Goal: Information Seeking & Learning: Learn about a topic

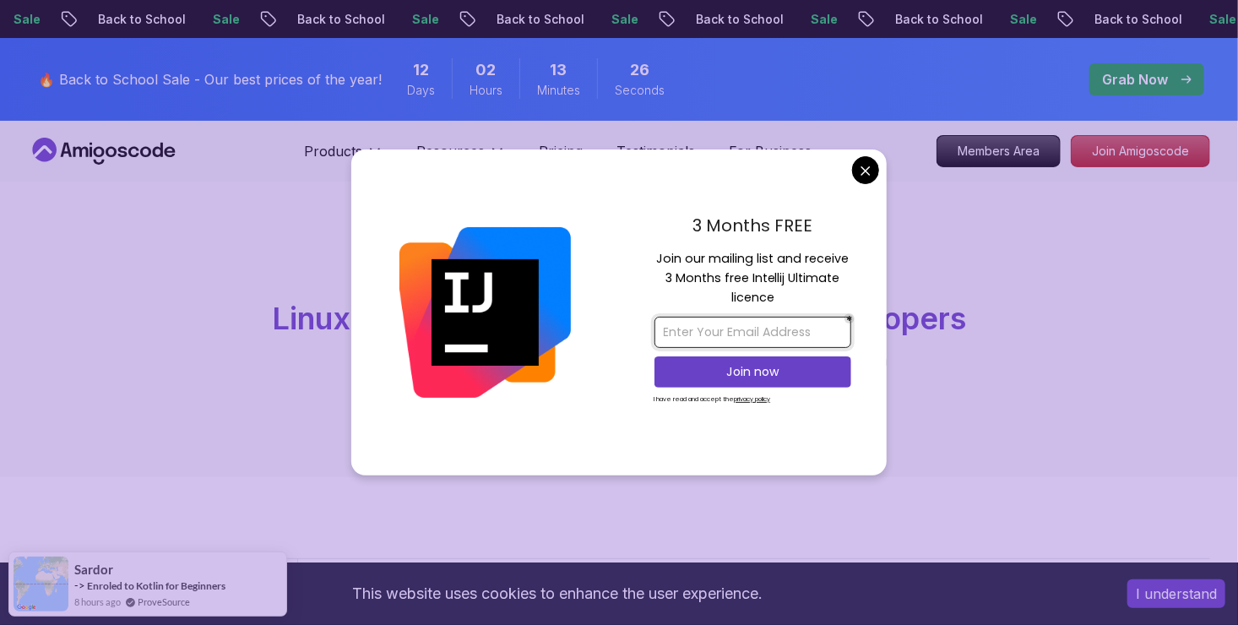
click at [735, 334] on input "email" at bounding box center [752, 332] width 197 height 31
type input "[EMAIL_ADDRESS][DOMAIN_NAME]"
click at [742, 374] on p "Join now" at bounding box center [753, 371] width 160 height 17
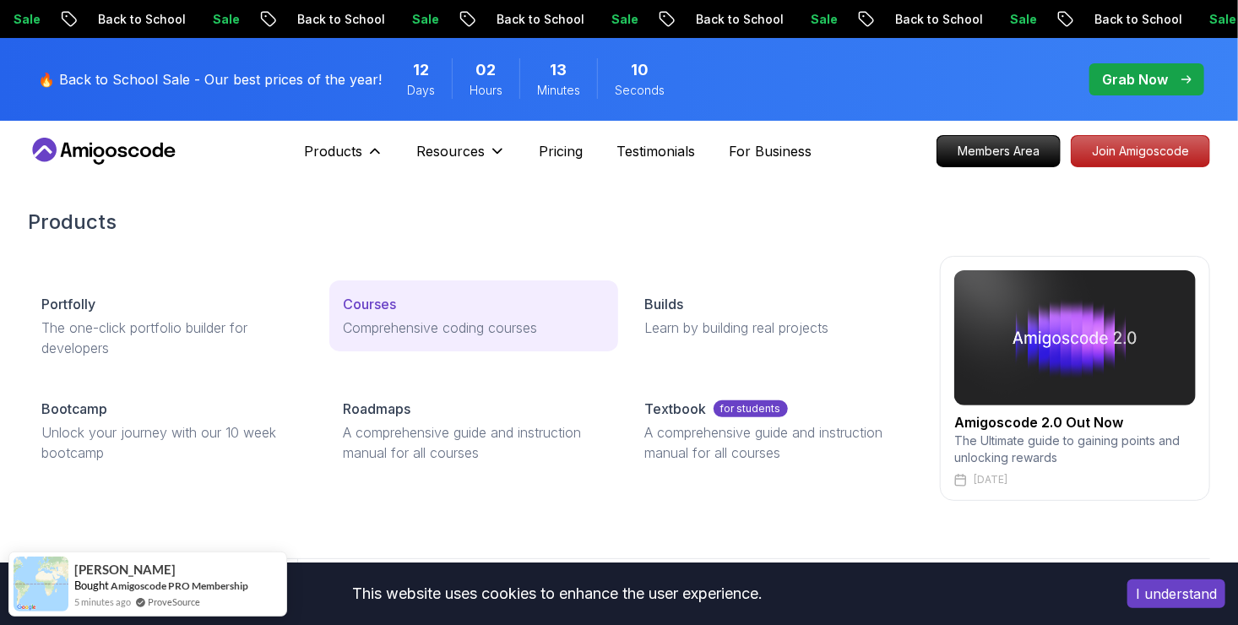
click at [487, 292] on link "Courses Comprehensive coding courses" at bounding box center [473, 315] width 288 height 71
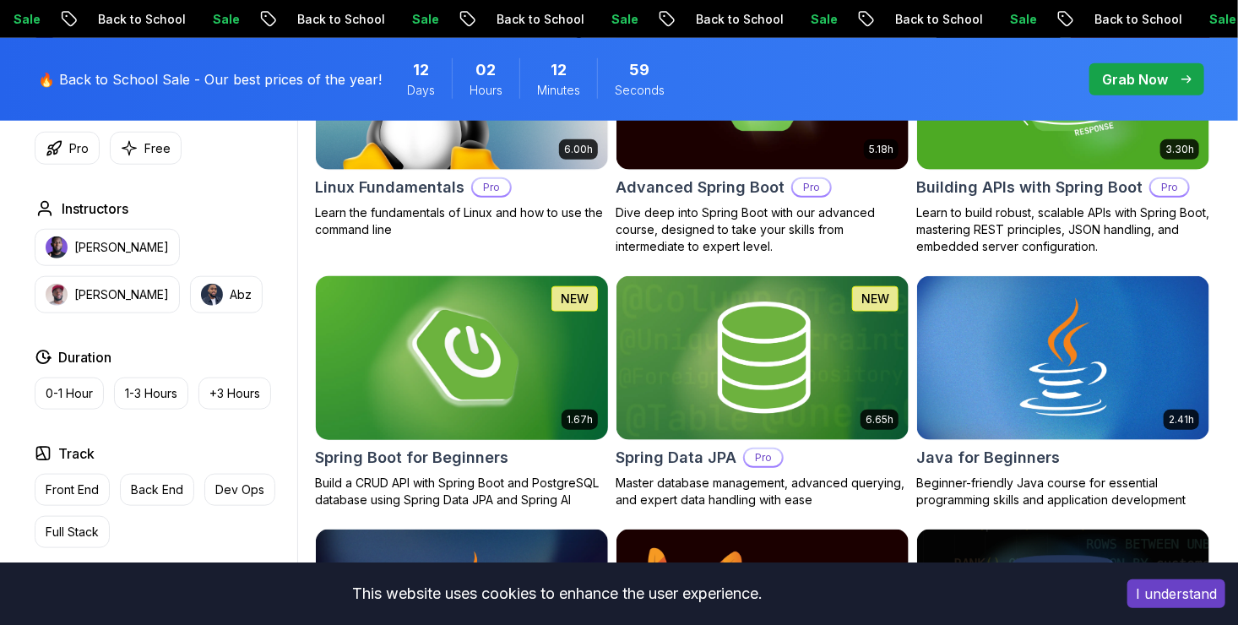
scroll to position [675, 0]
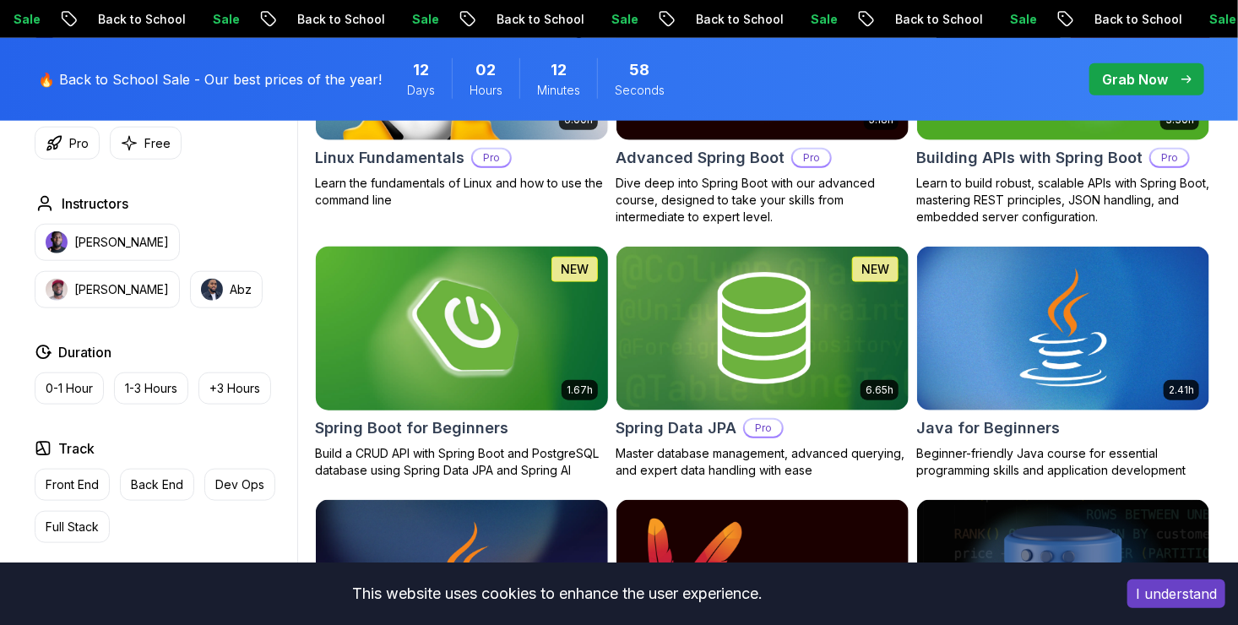
click at [480, 304] on img at bounding box center [461, 327] width 306 height 171
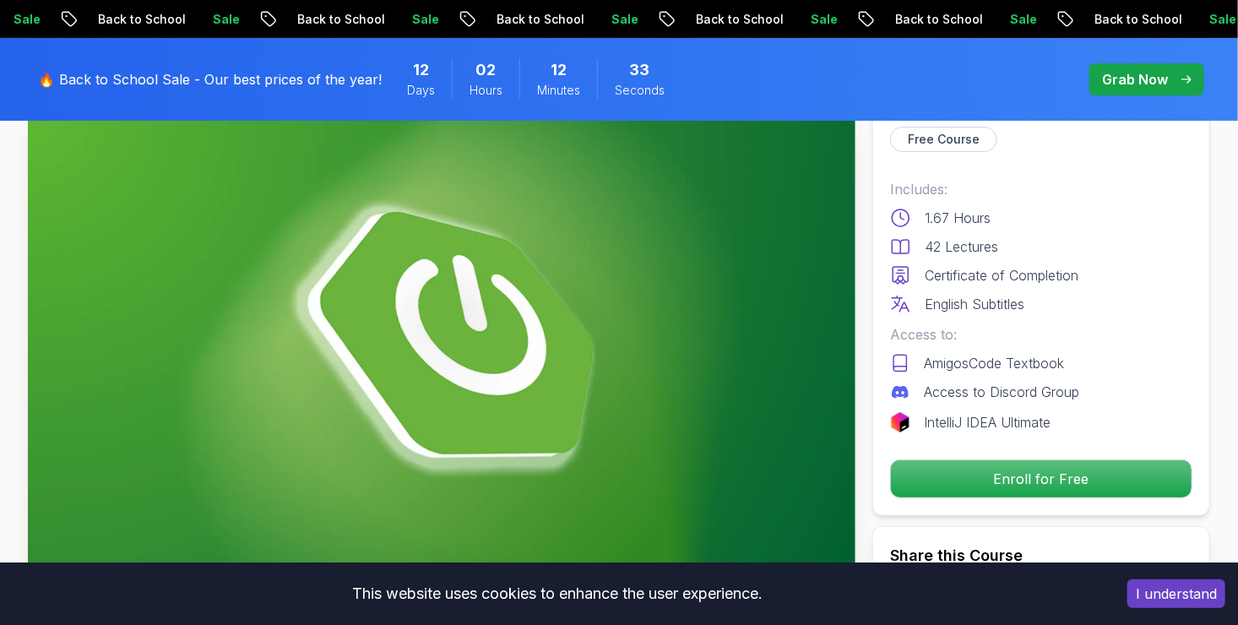
scroll to position [84, 0]
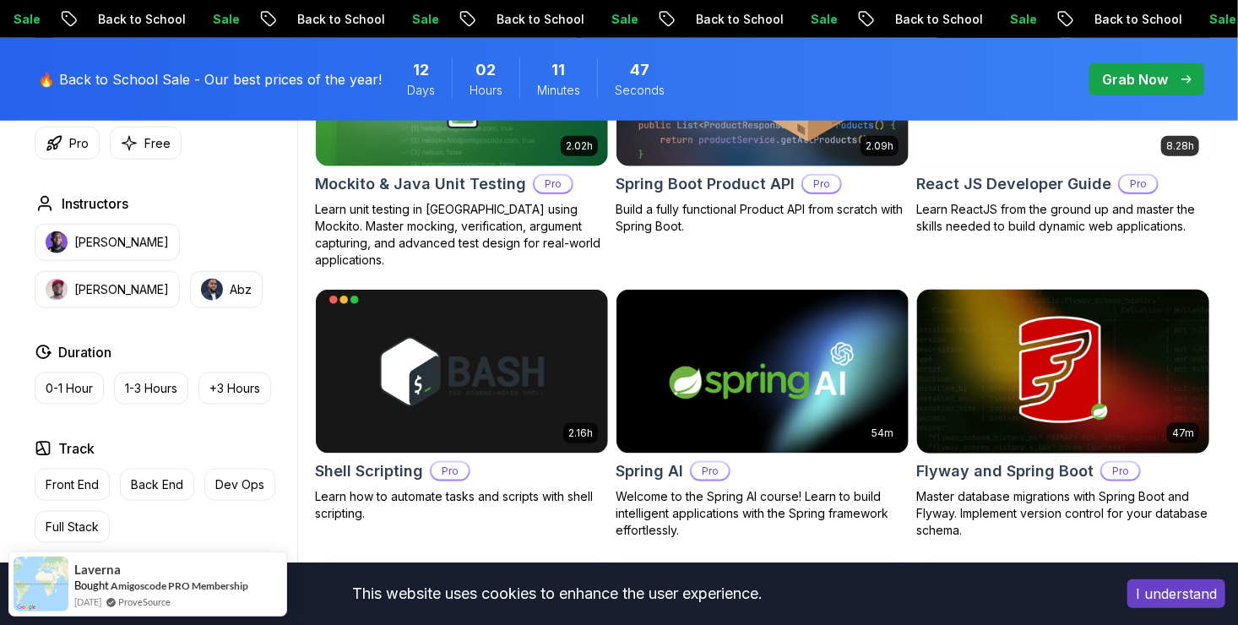
scroll to position [3884, 0]
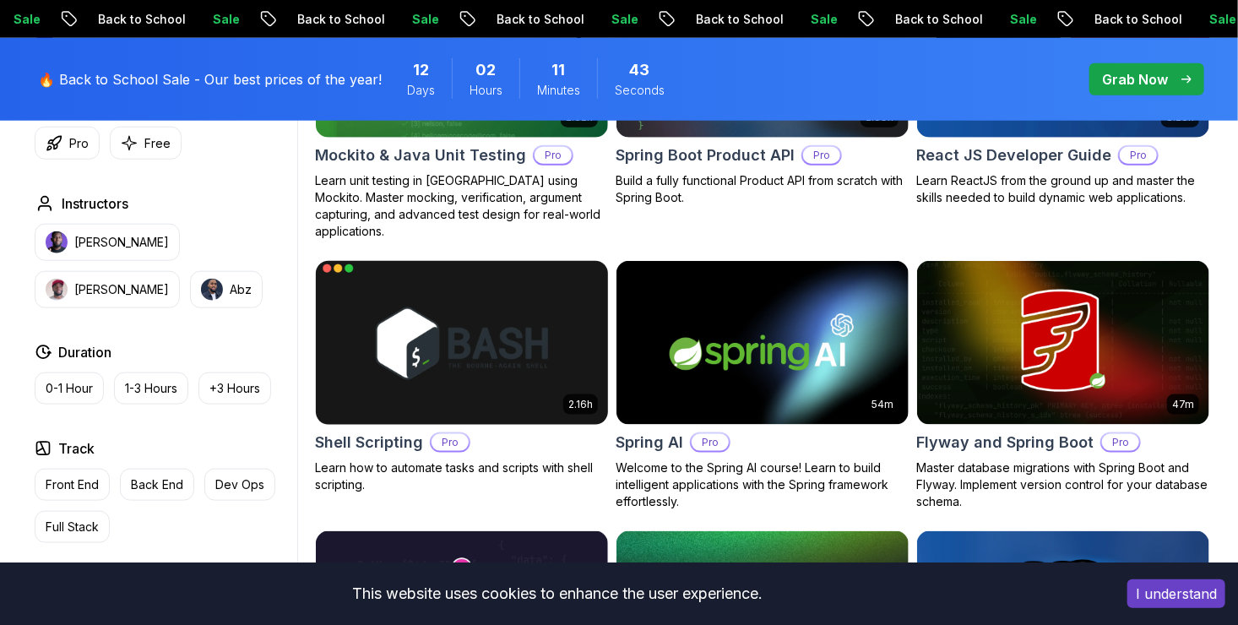
click at [458, 360] on img at bounding box center [461, 342] width 306 height 171
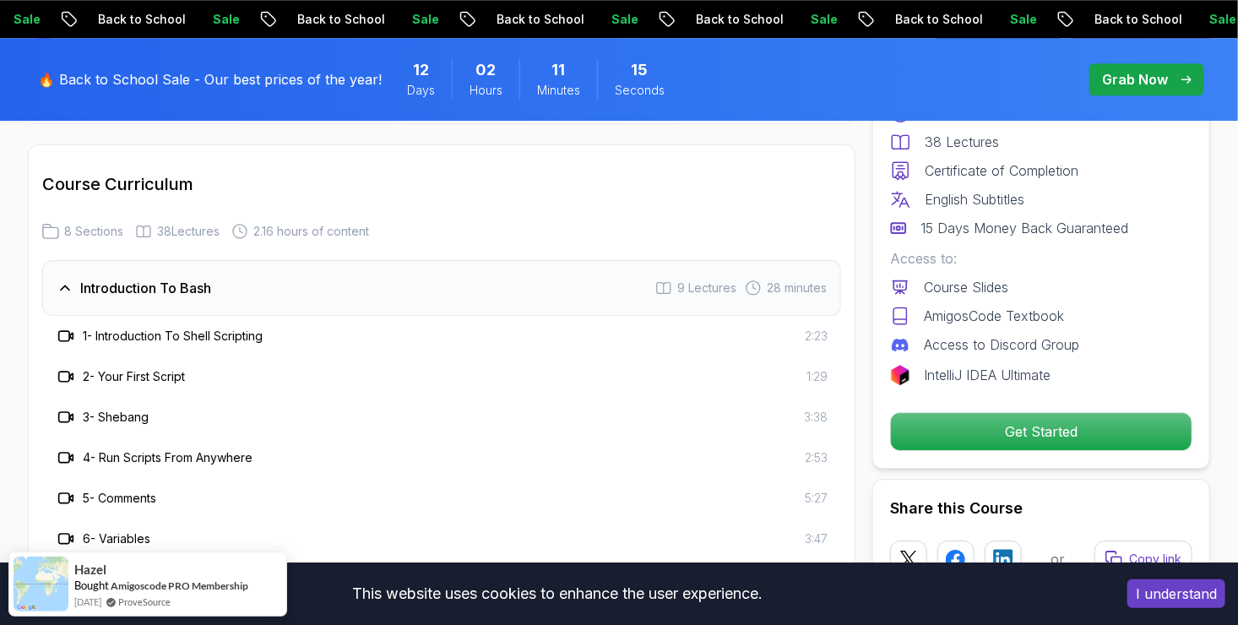
scroll to position [2449, 0]
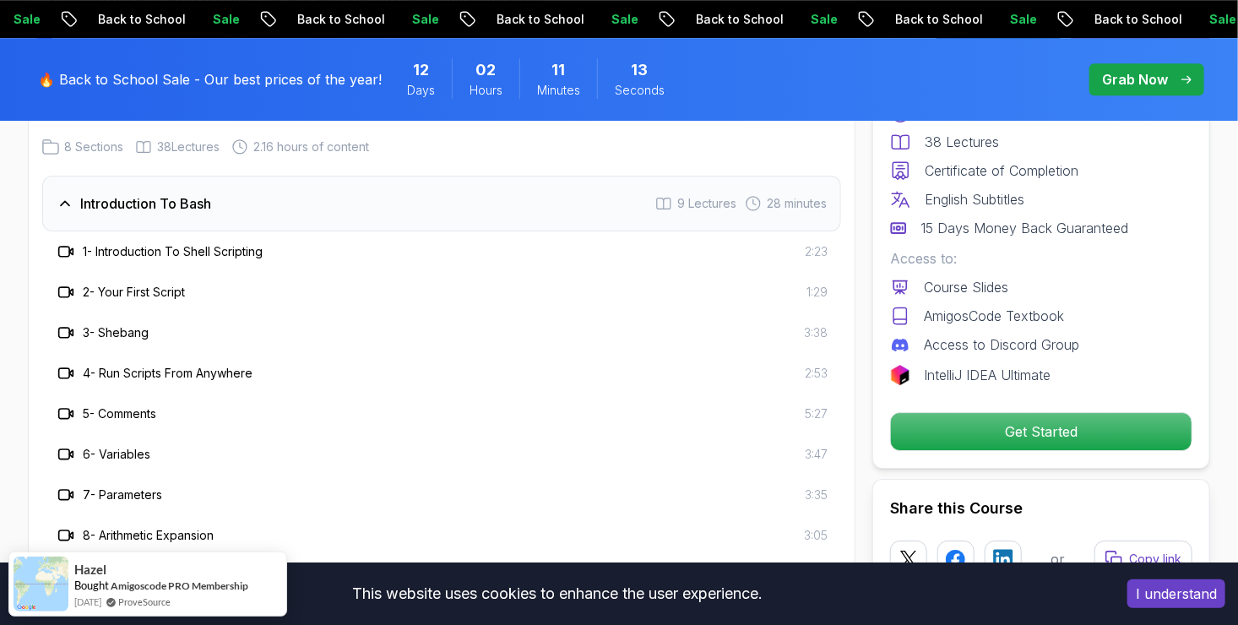
click at [70, 207] on icon at bounding box center [65, 203] width 17 height 17
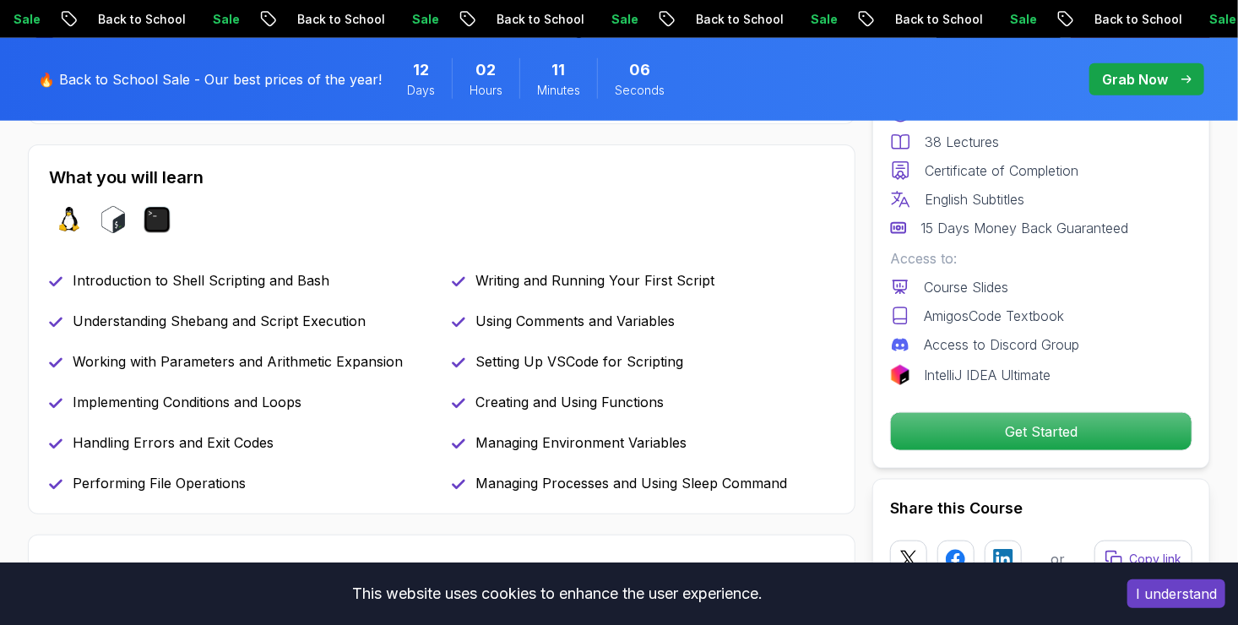
scroll to position [675, 0]
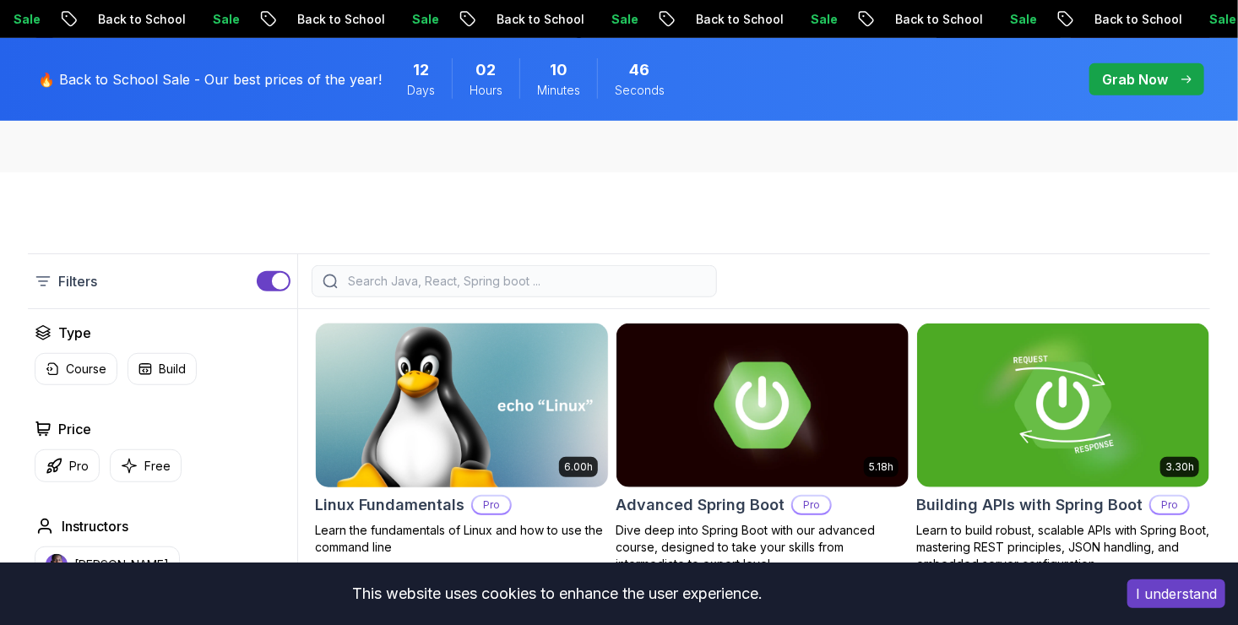
scroll to position [338, 0]
